Goal: Navigation & Orientation: Find specific page/section

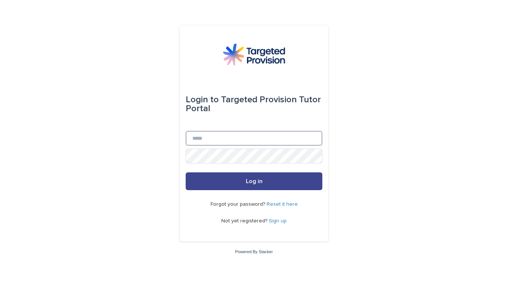
type input "**********"
click at [249, 180] on span "Log in" at bounding box center [254, 182] width 17 height 6
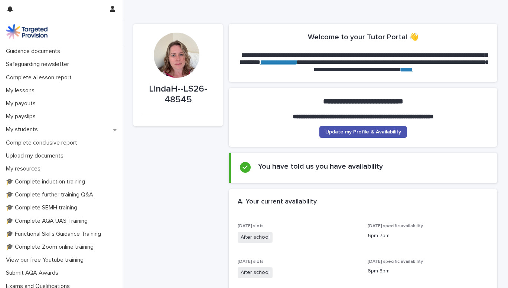
scroll to position [63, 0]
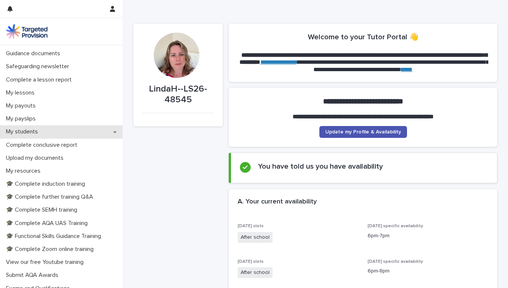
click at [113, 132] on icon at bounding box center [114, 132] width 3 height 2
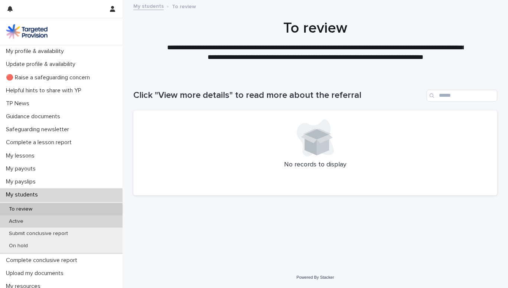
click at [15, 220] on p "Active" at bounding box center [16, 222] width 26 height 6
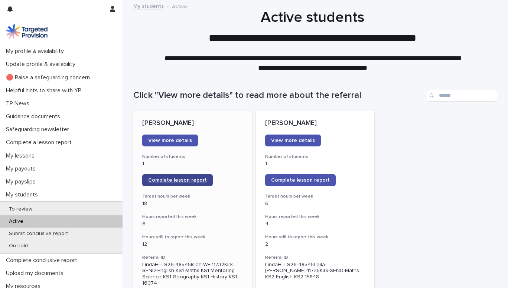
click at [191, 182] on span "Complete lesson report" at bounding box center [177, 180] width 59 height 5
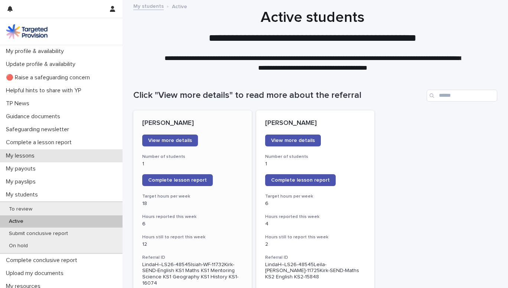
click at [29, 155] on p "My lessons" at bounding box center [21, 156] width 37 height 7
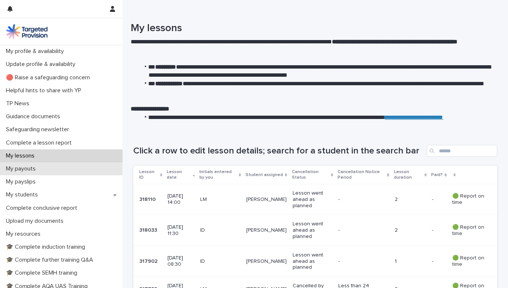
click at [35, 167] on p "My payouts" at bounding box center [22, 169] width 39 height 7
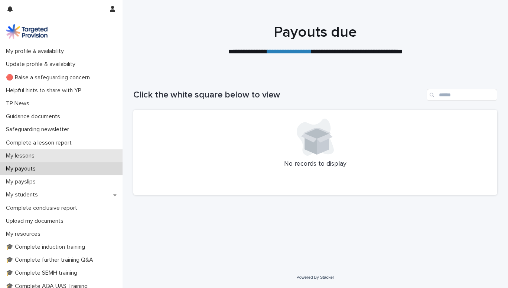
click at [31, 154] on p "My lessons" at bounding box center [21, 156] width 37 height 7
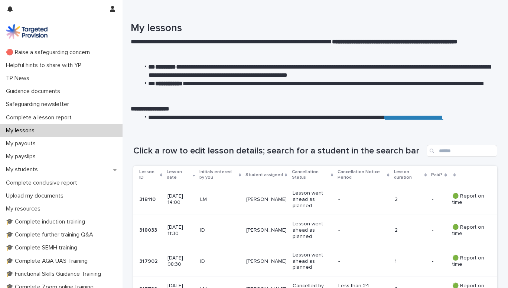
scroll to position [42, 0]
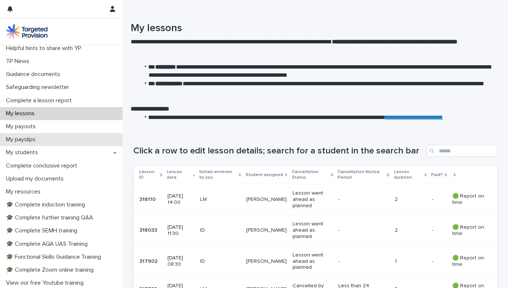
click at [23, 137] on p "My payslips" at bounding box center [22, 139] width 39 height 7
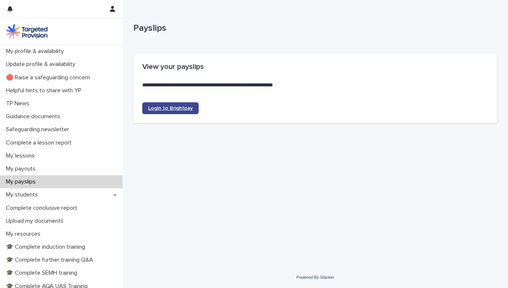
click at [174, 108] on span "Login to Brightpay" at bounding box center [170, 108] width 45 height 5
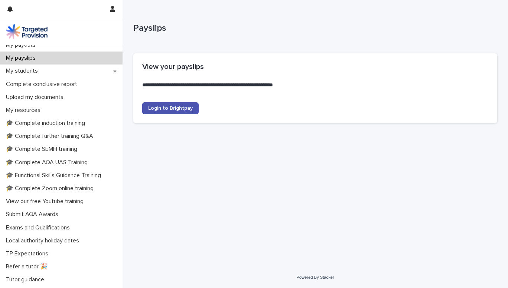
scroll to position [135, 0]
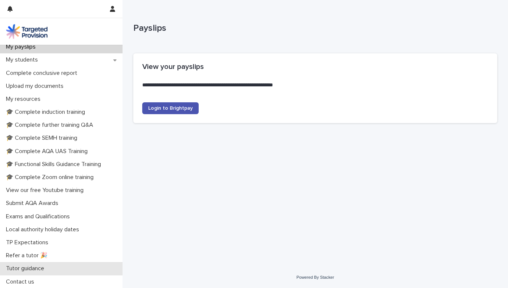
click at [43, 267] on p "Tutor guidance" at bounding box center [26, 268] width 47 height 7
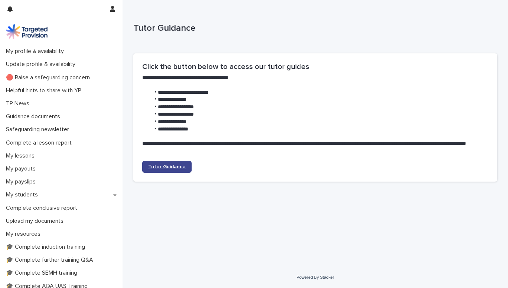
click at [177, 166] on span "Tutor Guidance" at bounding box center [166, 166] width 37 height 5
